Goal: Book appointment/travel/reservation

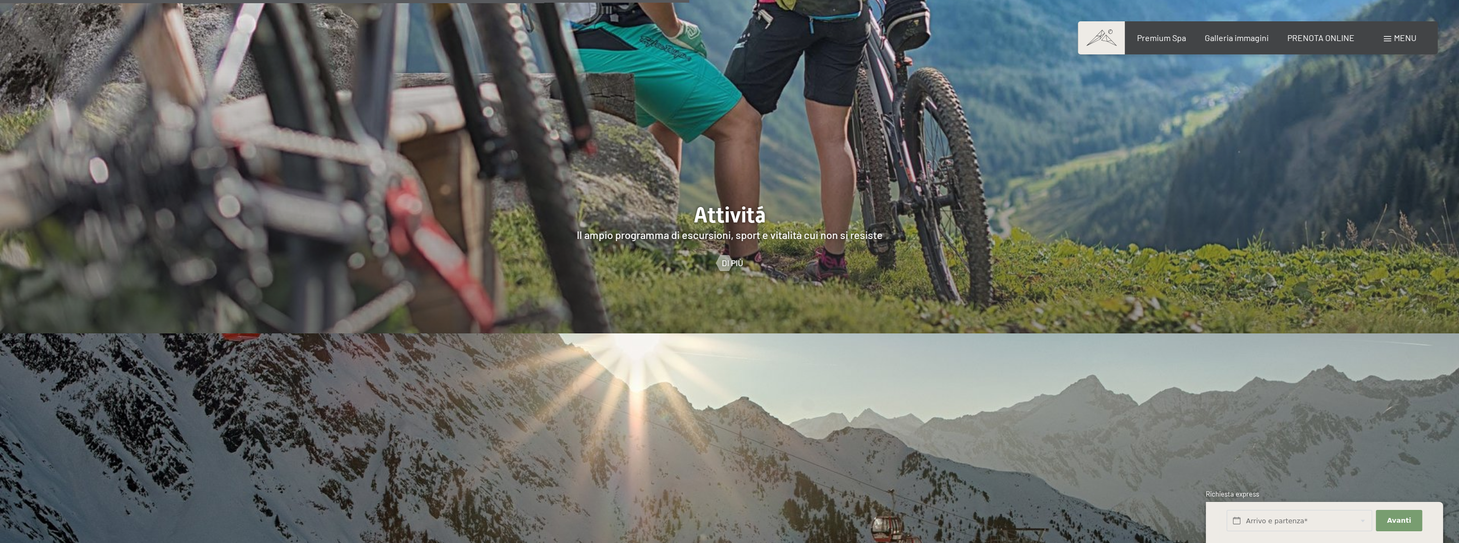
scroll to position [3518, 0]
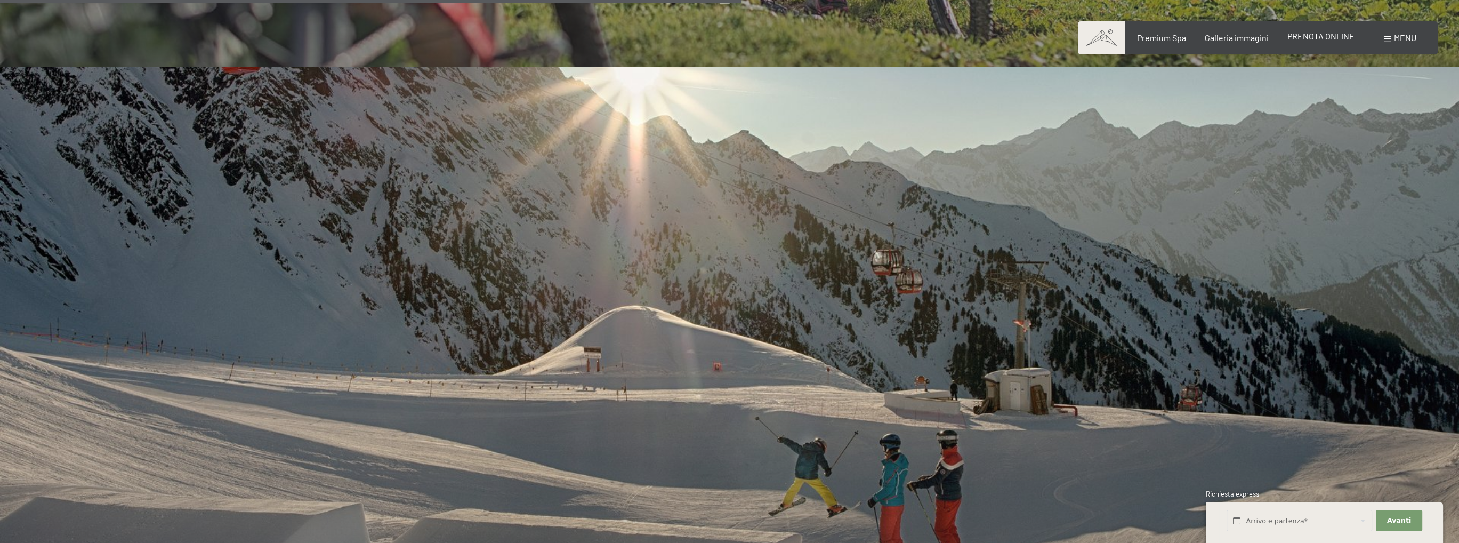
click at [1347, 35] on span "PRENOTA ONLINE" at bounding box center [1320, 36] width 67 height 10
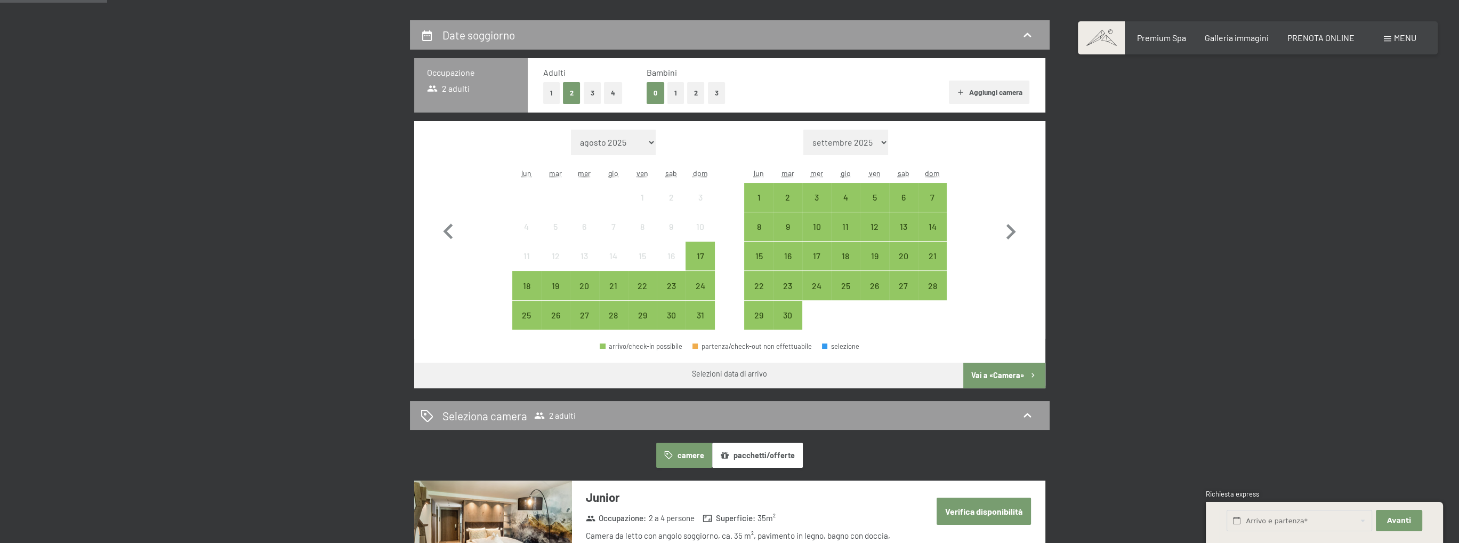
scroll to position [267, 0]
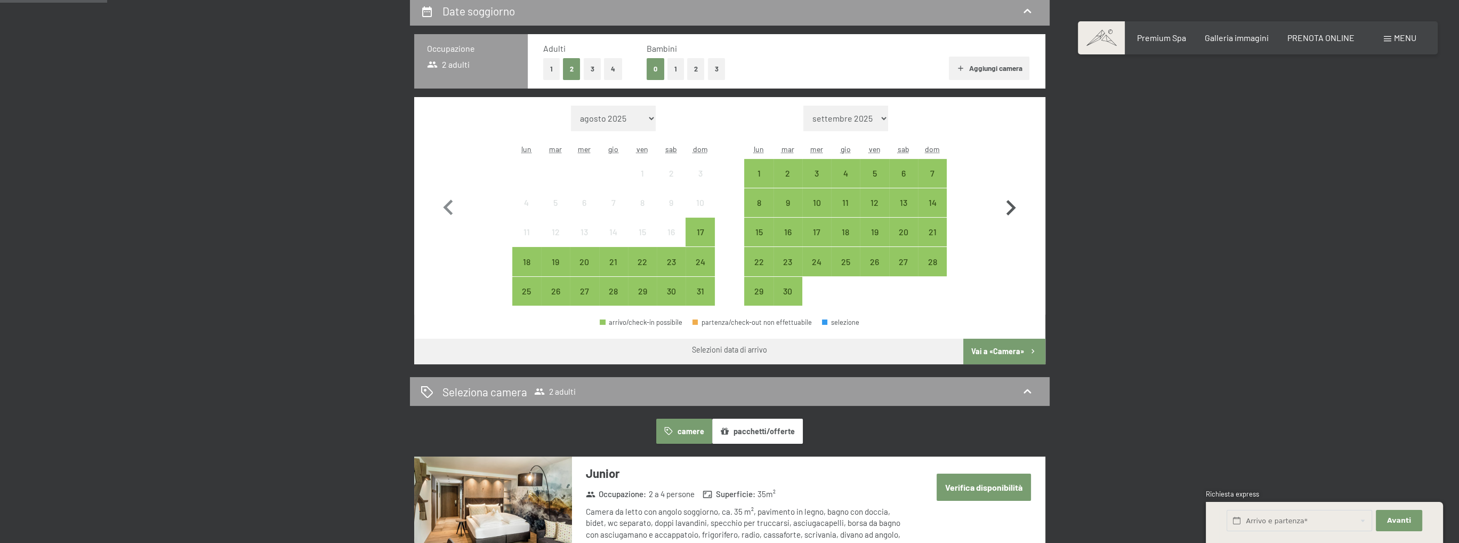
click at [1015, 205] on icon "button" at bounding box center [1010, 207] width 31 height 31
select select "[DATE]"
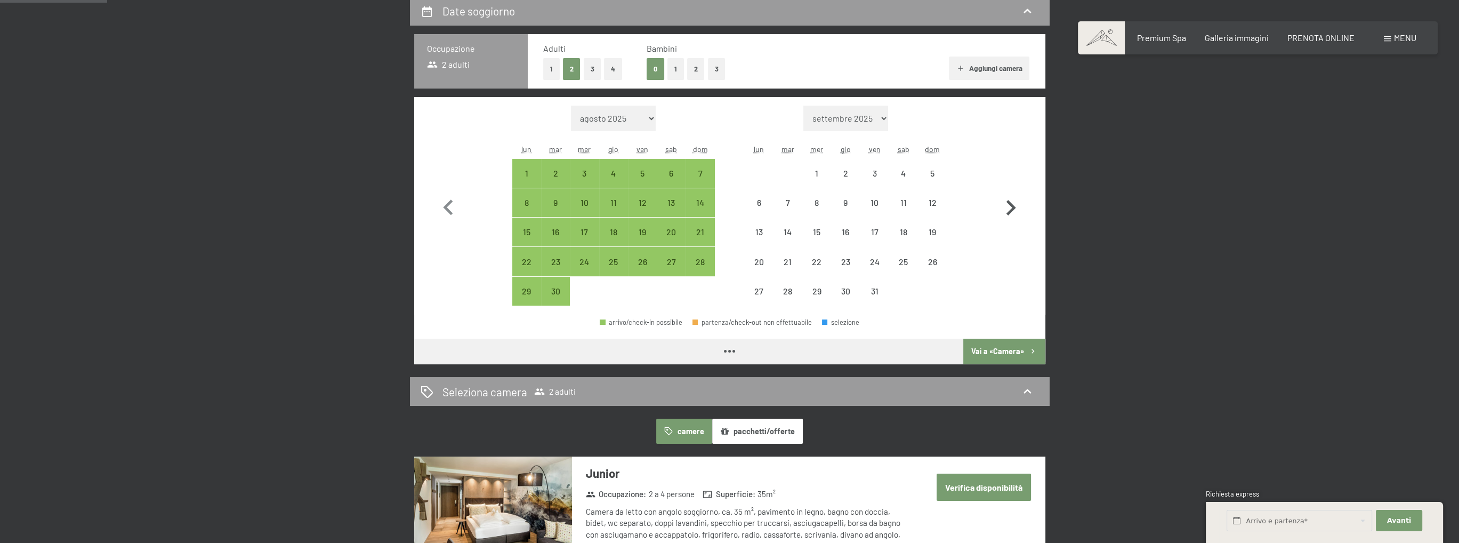
click at [1015, 205] on icon "button" at bounding box center [1010, 207] width 31 height 31
select select "[DATE]"
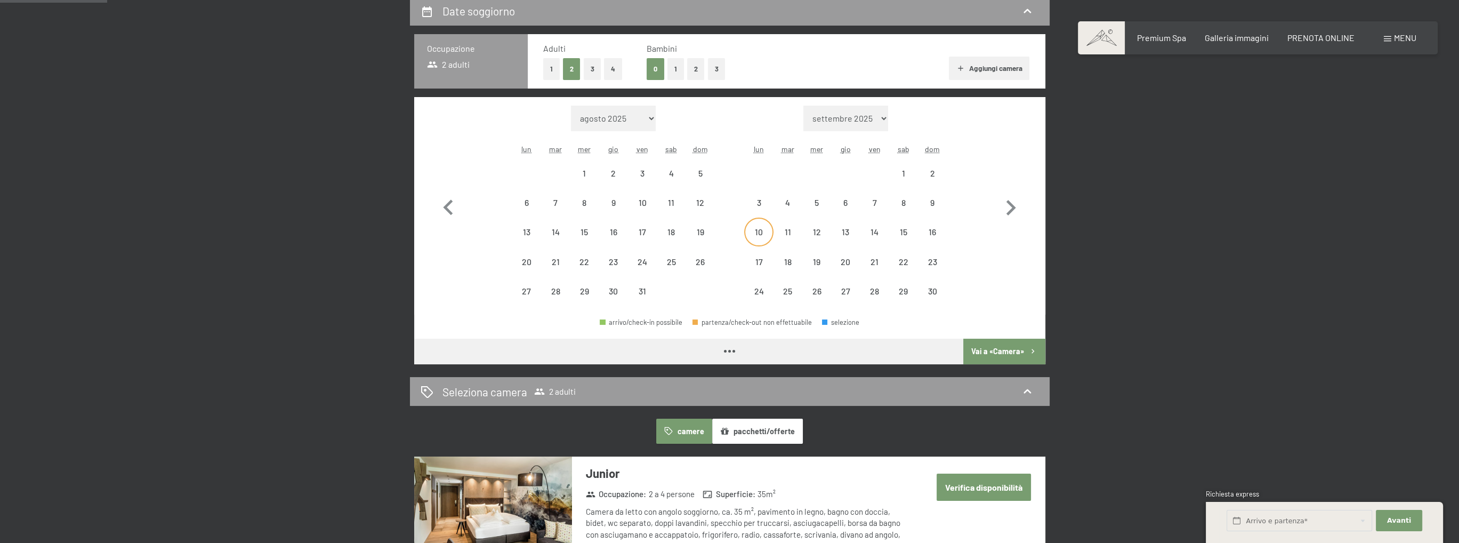
select select "[DATE]"
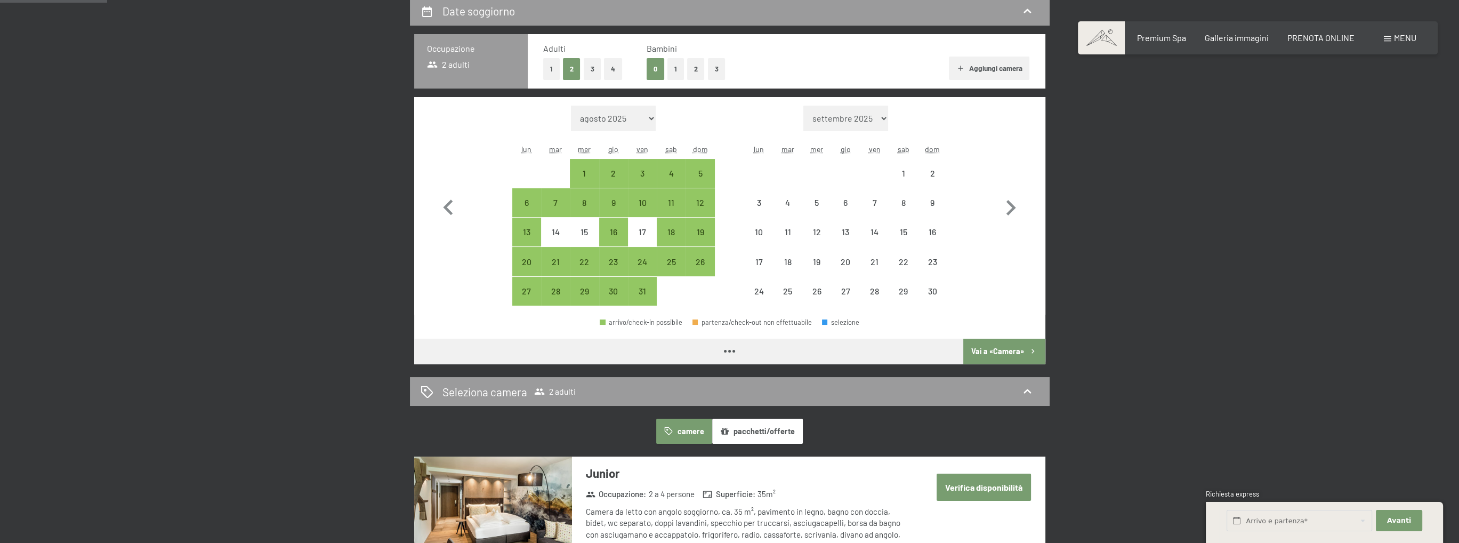
select select "[DATE]"
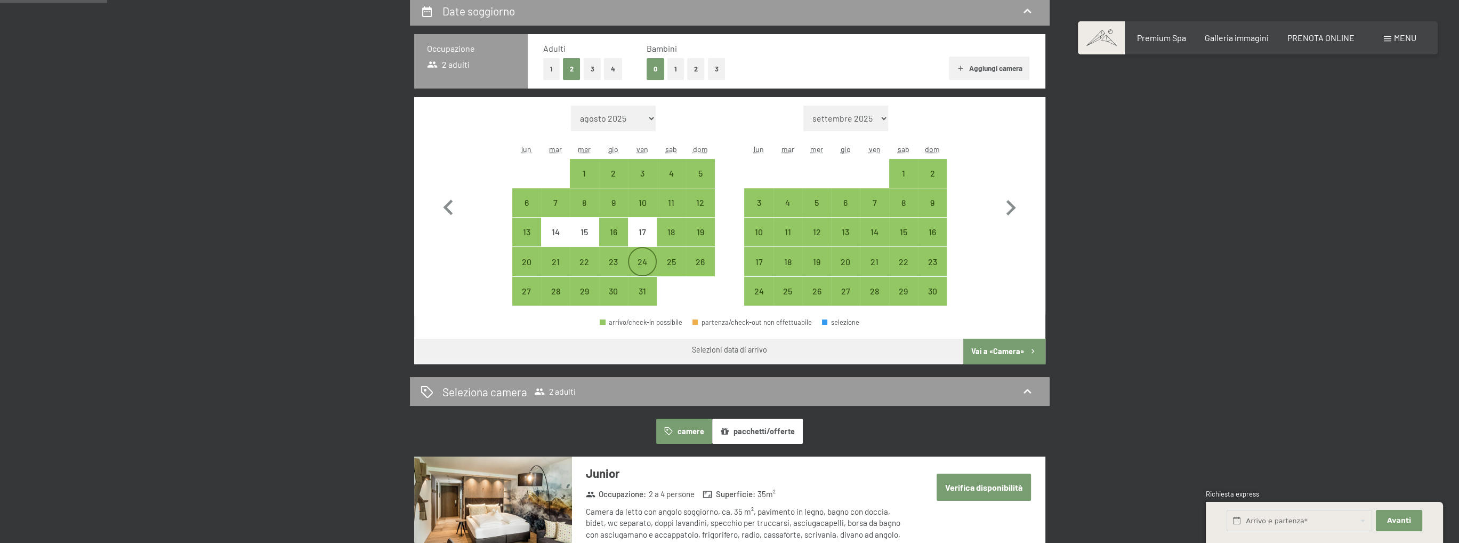
click at [645, 265] on div "24" at bounding box center [642, 270] width 27 height 27
select select "[DATE]"
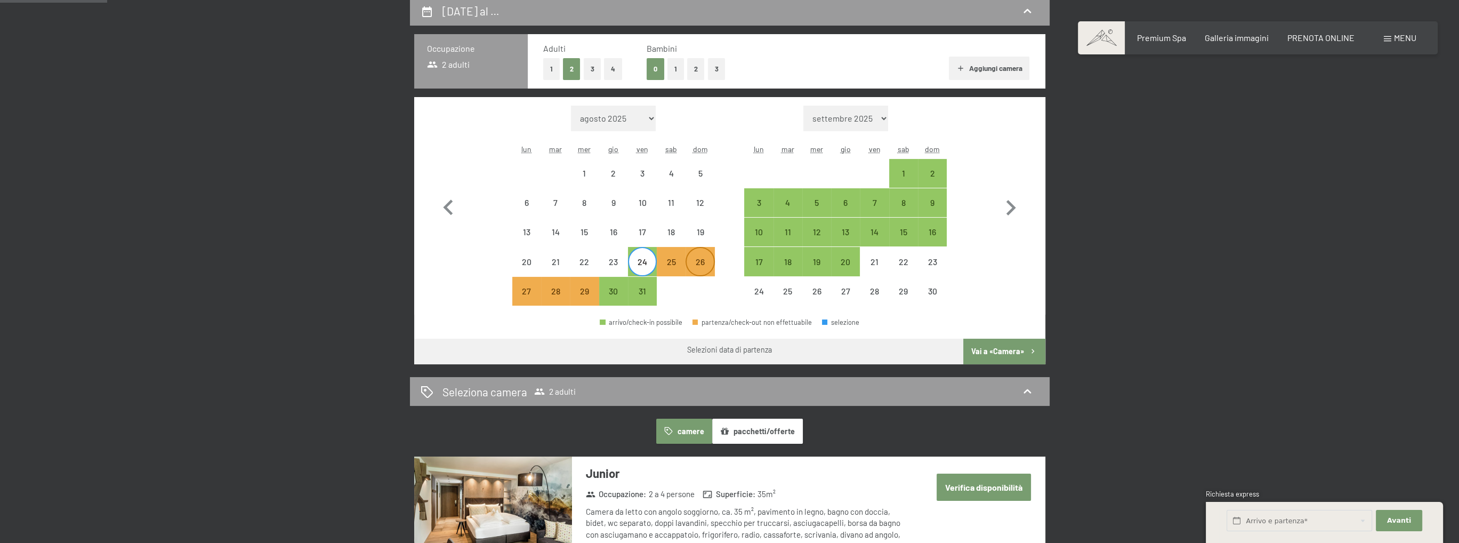
click at [697, 261] on div "26" at bounding box center [700, 270] width 27 height 27
select select "[DATE]"
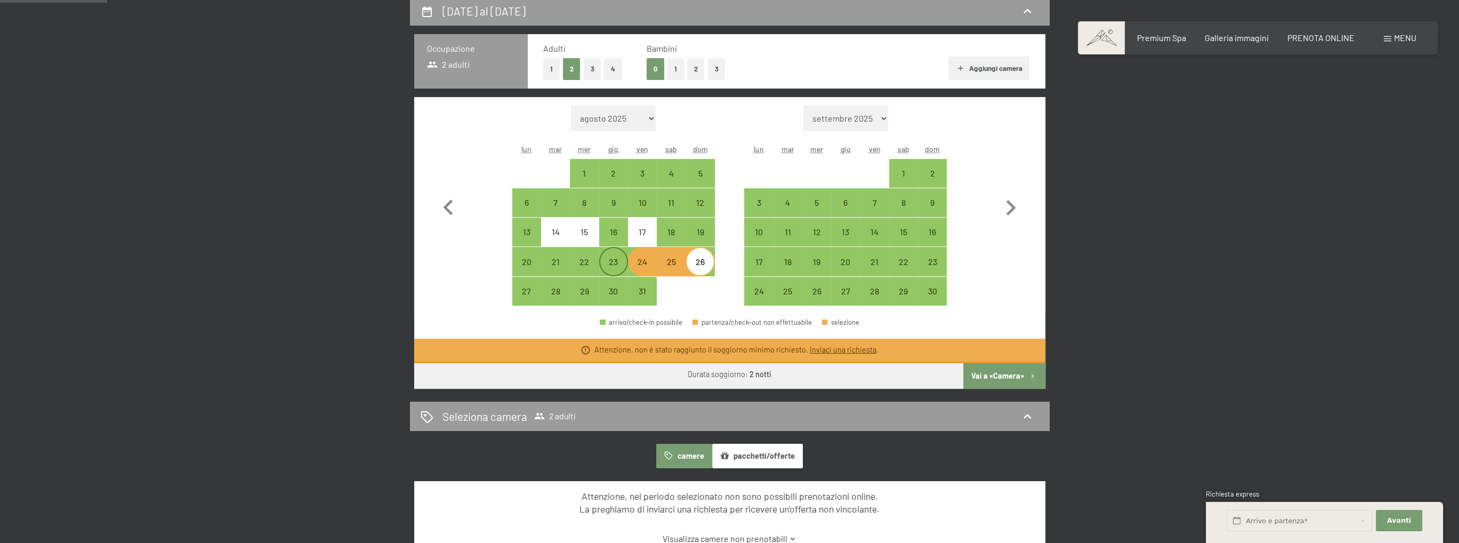
click at [619, 263] on div "23" at bounding box center [613, 270] width 27 height 27
select select "[DATE]"
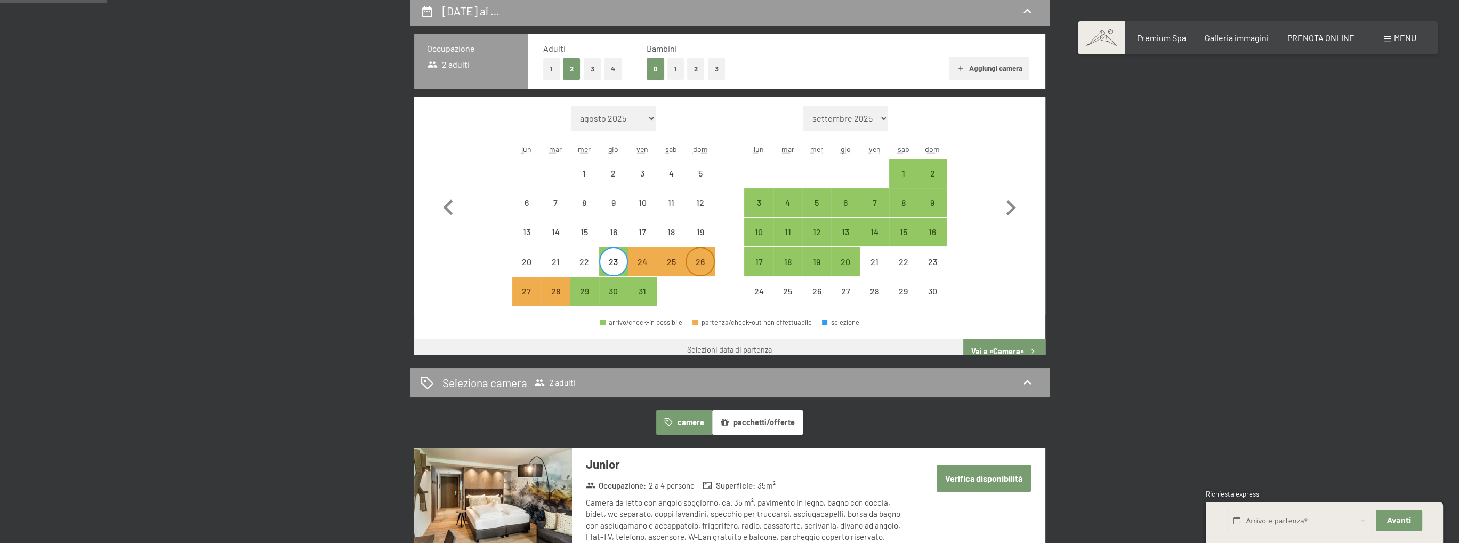
click at [693, 258] on div "26" at bounding box center [700, 270] width 27 height 27
select select "[DATE]"
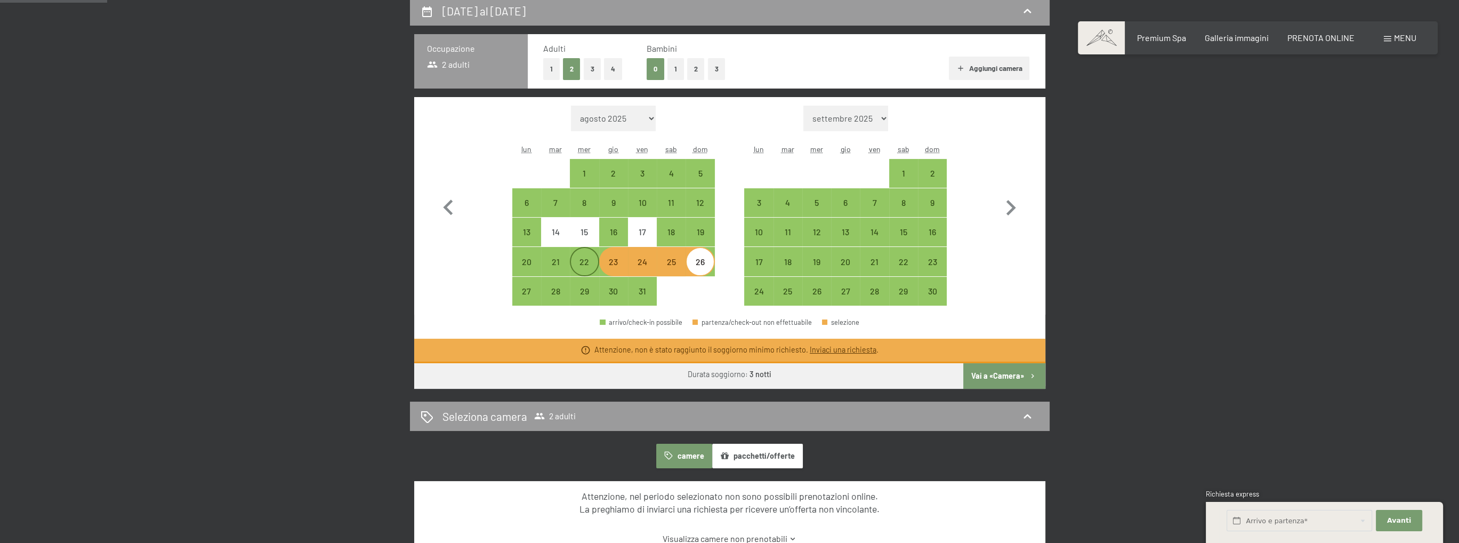
click at [581, 267] on div "22" at bounding box center [584, 270] width 27 height 27
select select "[DATE]"
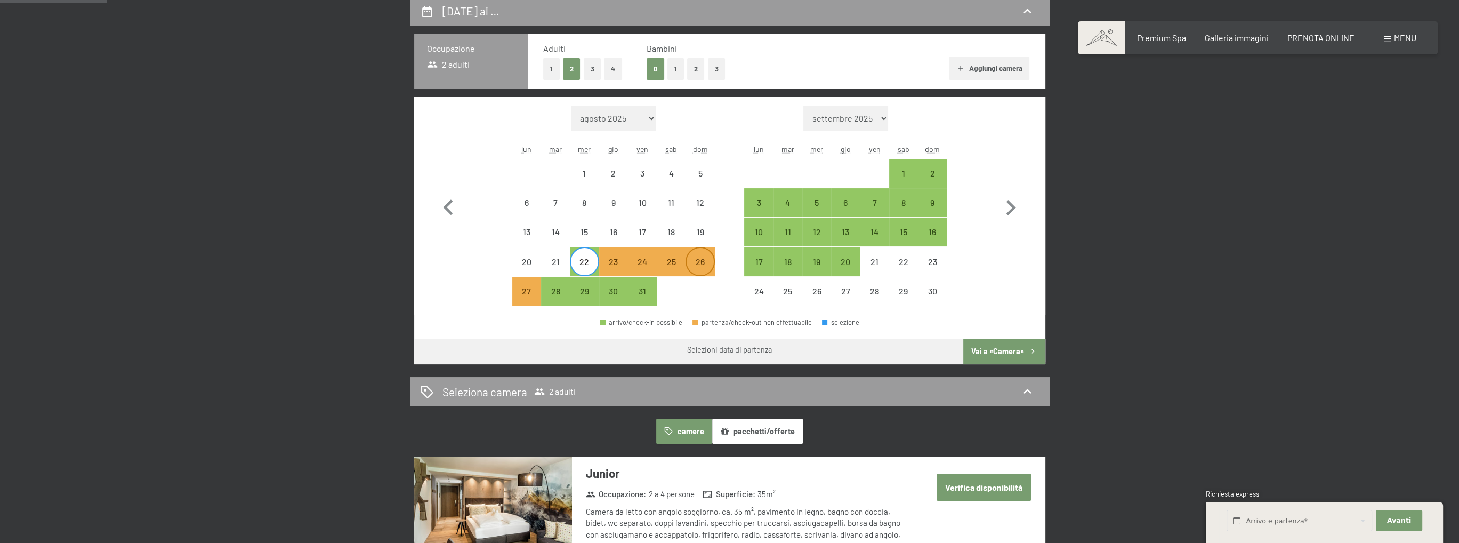
click at [697, 261] on div "26" at bounding box center [700, 270] width 27 height 27
select select "[DATE]"
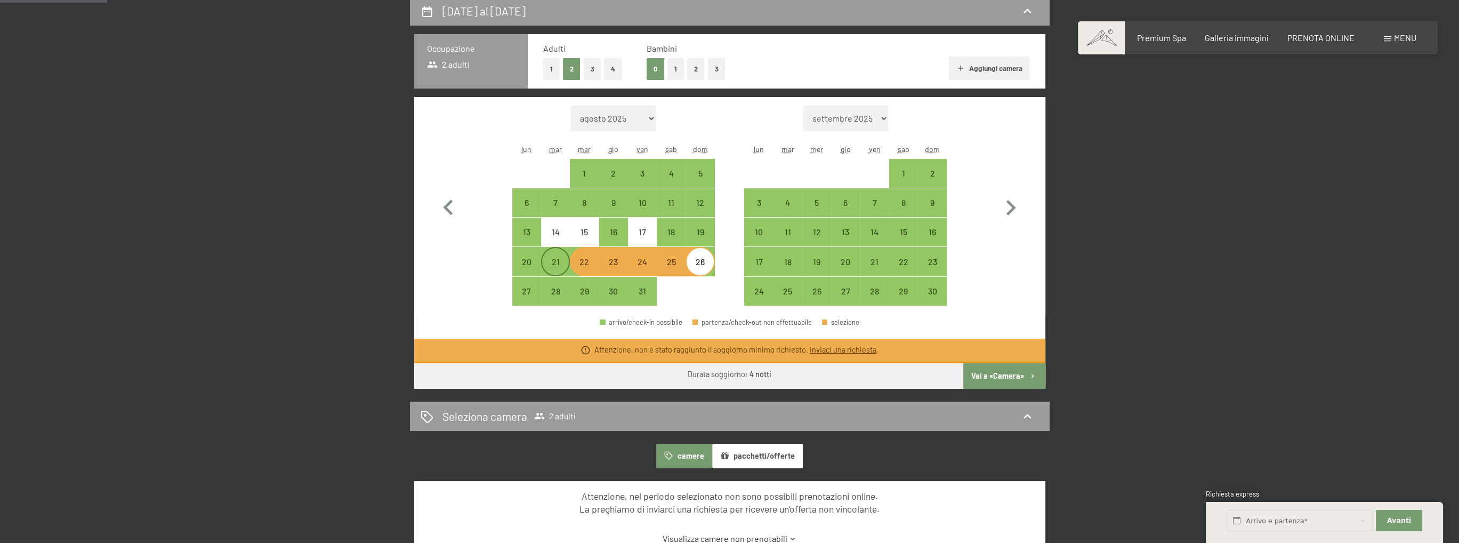
click at [555, 267] on div "21" at bounding box center [555, 270] width 27 height 27
select select "[DATE]"
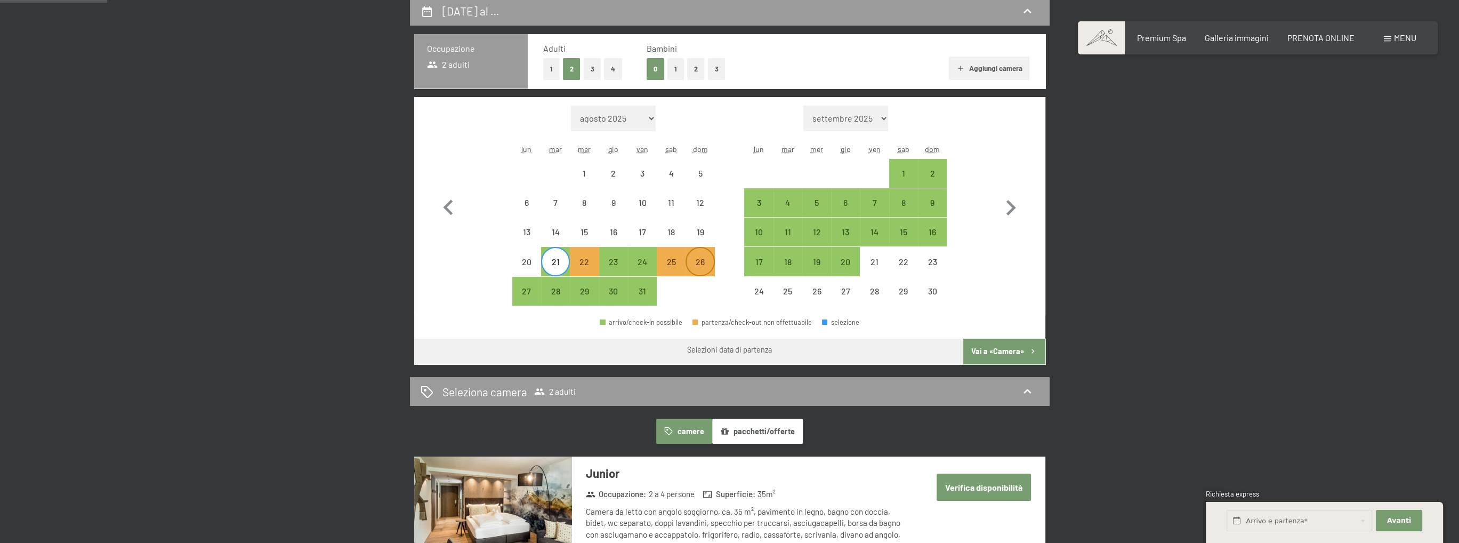
click at [697, 261] on div "26" at bounding box center [700, 270] width 27 height 27
select select "[DATE]"
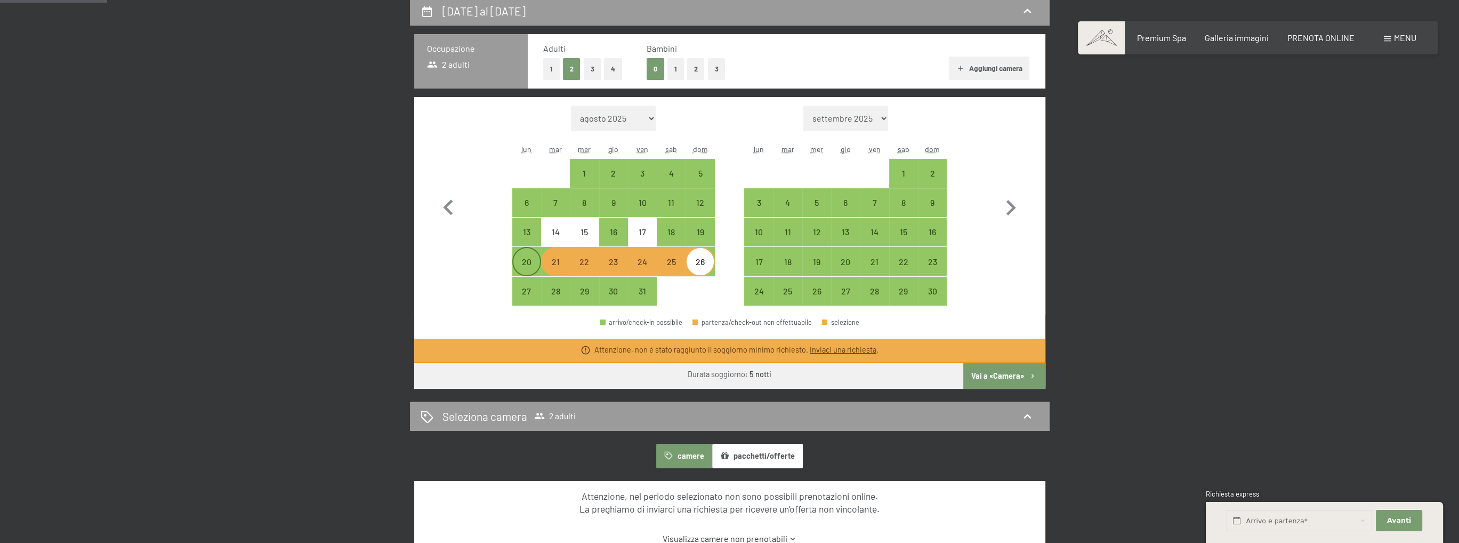
click at [523, 265] on div "20" at bounding box center [526, 270] width 27 height 27
select select "[DATE]"
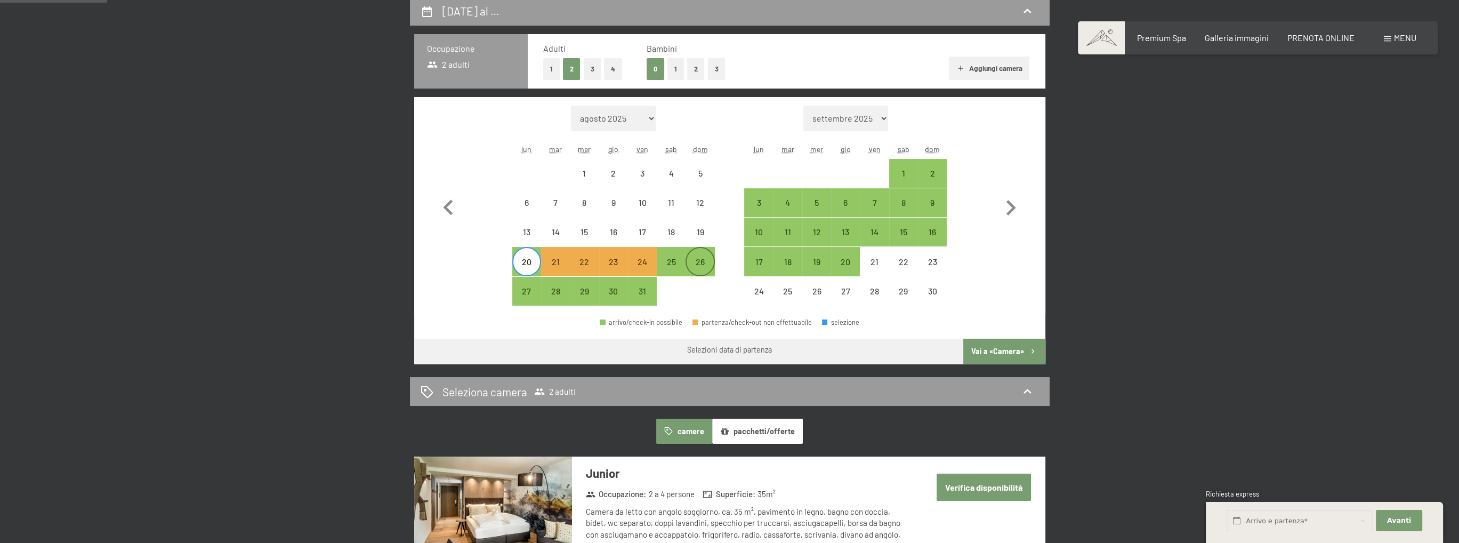
click at [698, 262] on div "26" at bounding box center [700, 270] width 27 height 27
select select "[DATE]"
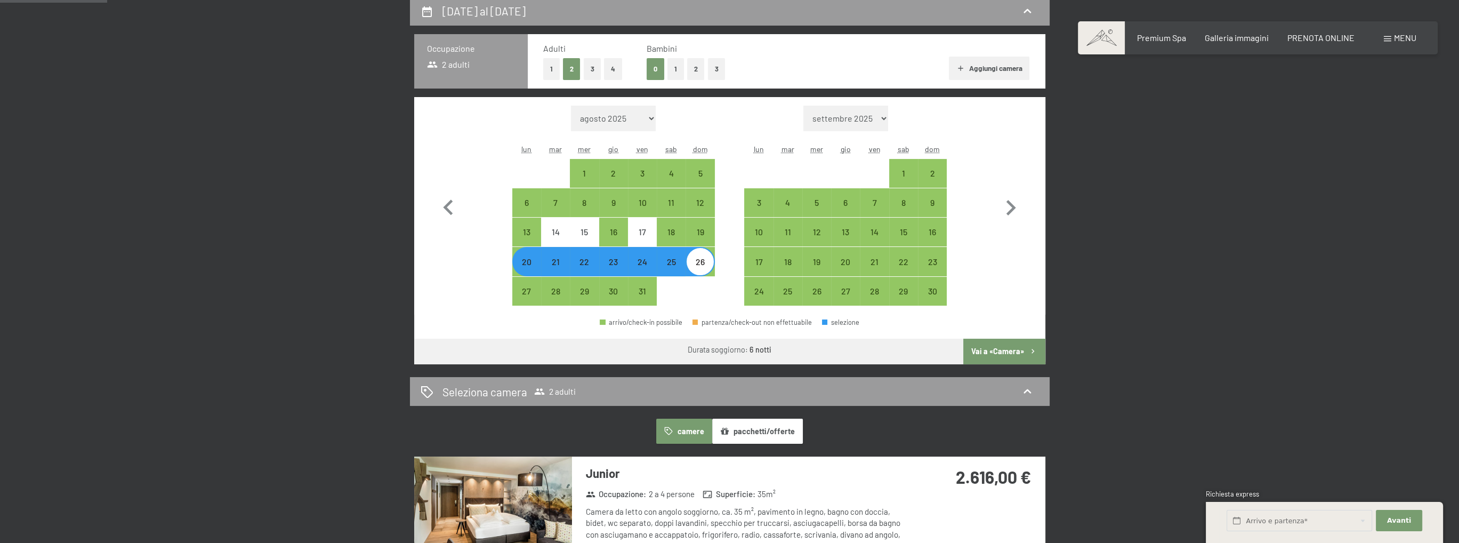
click at [994, 350] on button "Vai a «Camera»" at bounding box center [1004, 351] width 82 height 26
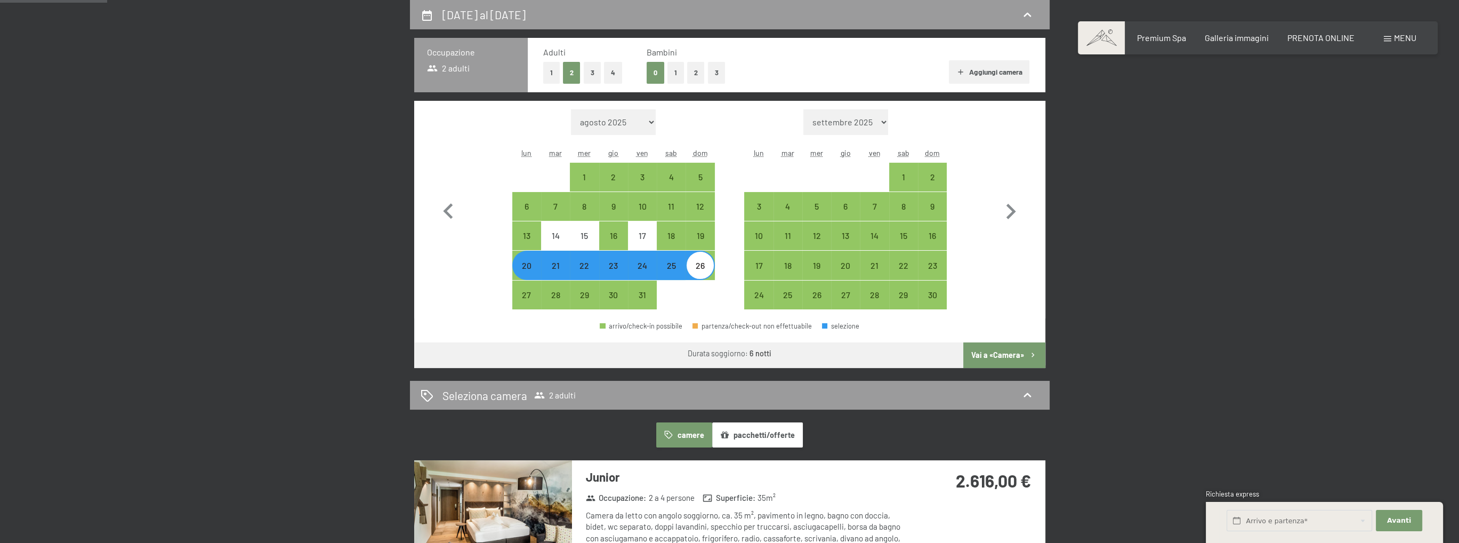
select select "[DATE]"
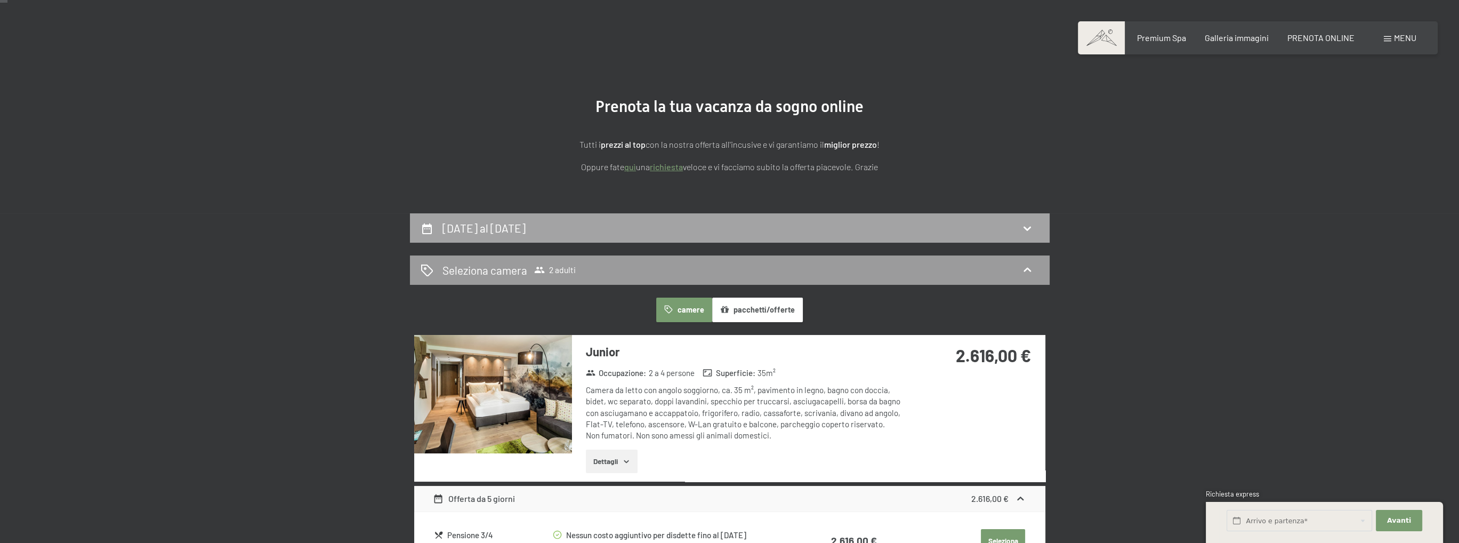
scroll to position [160, 0]
